Goal: Task Accomplishment & Management: Complete application form

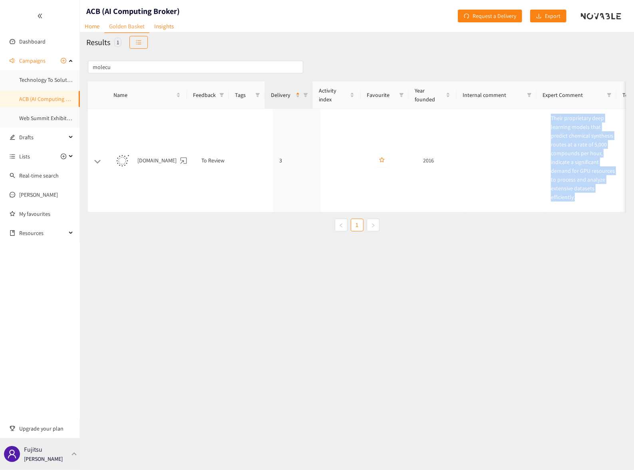
click at [36, 454] on p "Fujitsu" at bounding box center [33, 450] width 18 height 10
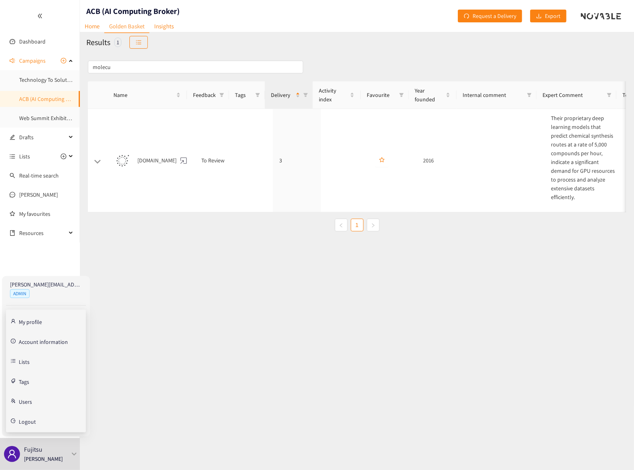
click at [22, 402] on link "Users" at bounding box center [25, 401] width 13 height 7
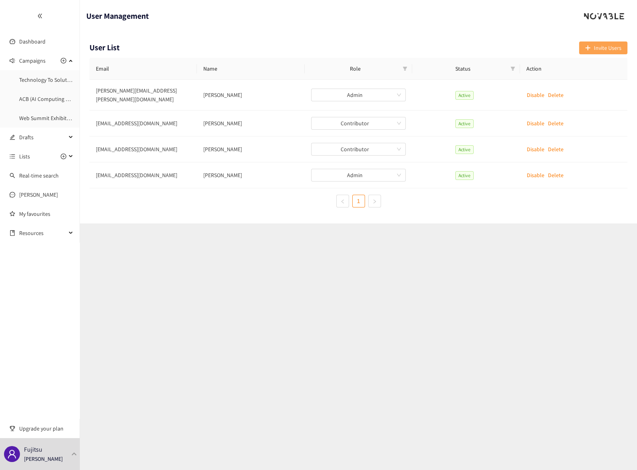
click at [607, 46] on span "Invite Users" at bounding box center [608, 48] width 28 height 9
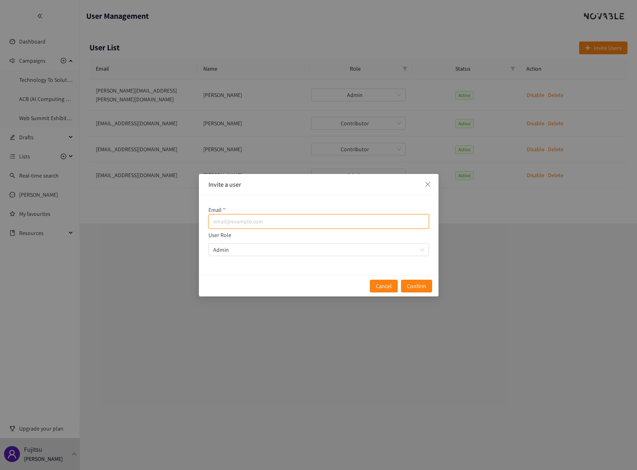
click at [233, 222] on input "email" at bounding box center [318, 221] width 220 height 14
paste input "[EMAIL_ADDRESS][DOMAIN_NAME]"
click at [254, 248] on span "Admin" at bounding box center [318, 250] width 211 height 12
type input "[EMAIL_ADDRESS][DOMAIN_NAME]"
click at [254, 248] on input "User Role Admin" at bounding box center [315, 250] width 205 height 12
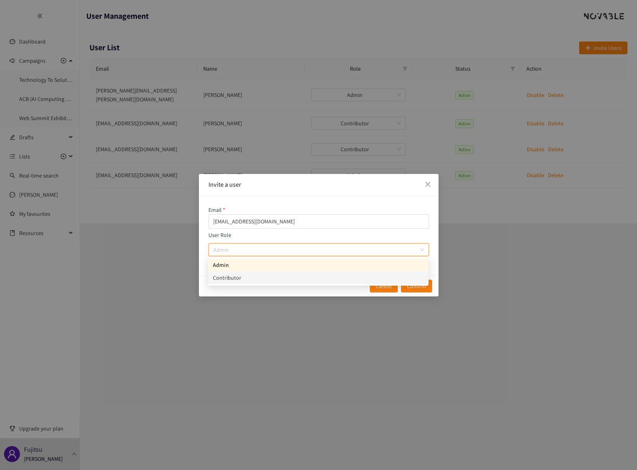
click at [256, 274] on div "Contributor" at bounding box center [318, 278] width 211 height 9
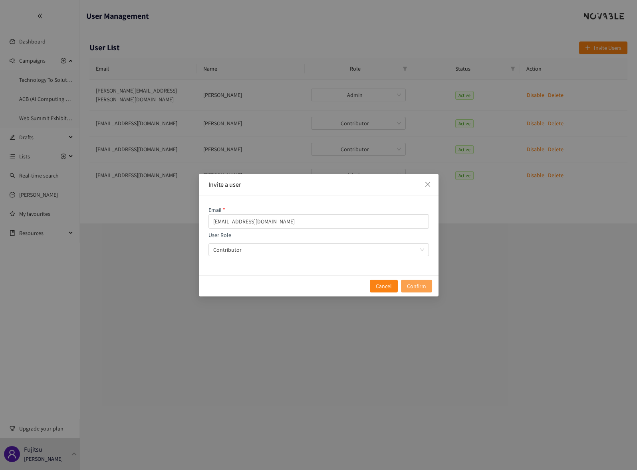
click at [408, 285] on span "Confirm" at bounding box center [416, 286] width 19 height 9
